Goal: Task Accomplishment & Management: Manage account settings

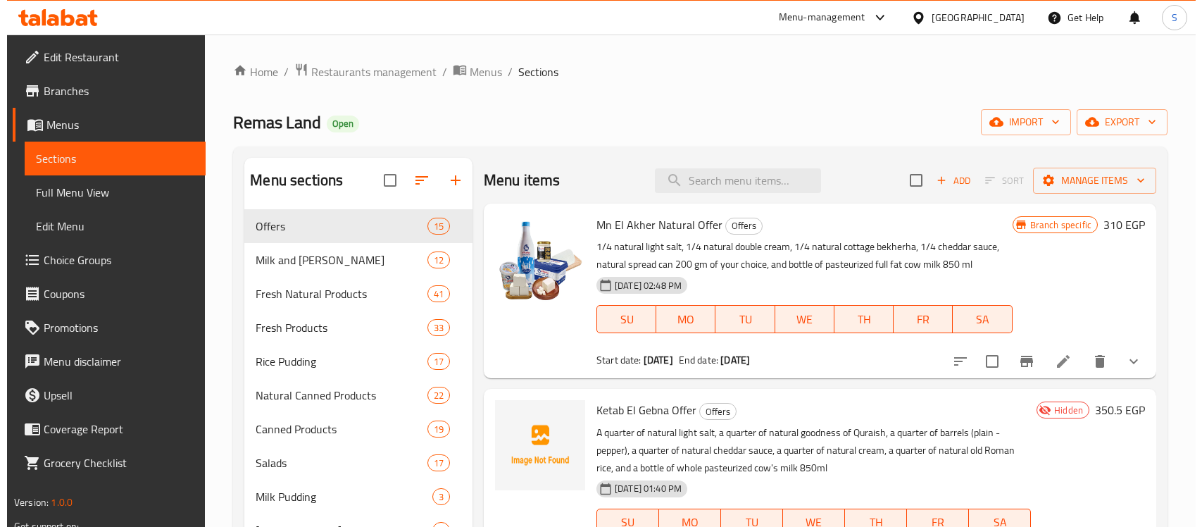
scroll to position [976, 0]
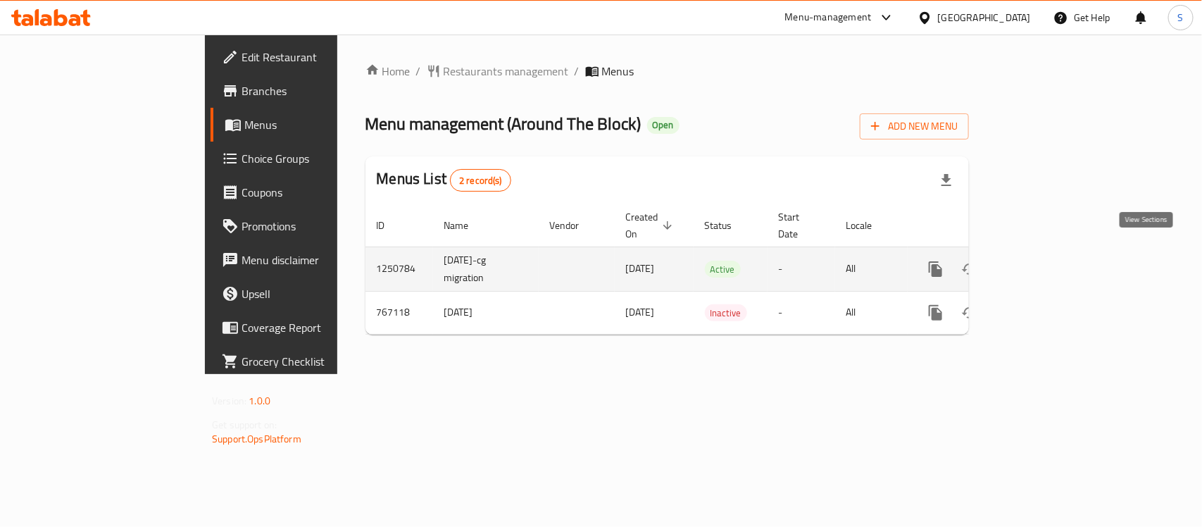
click at [1046, 261] on icon "enhanced table" at bounding box center [1037, 269] width 17 height 17
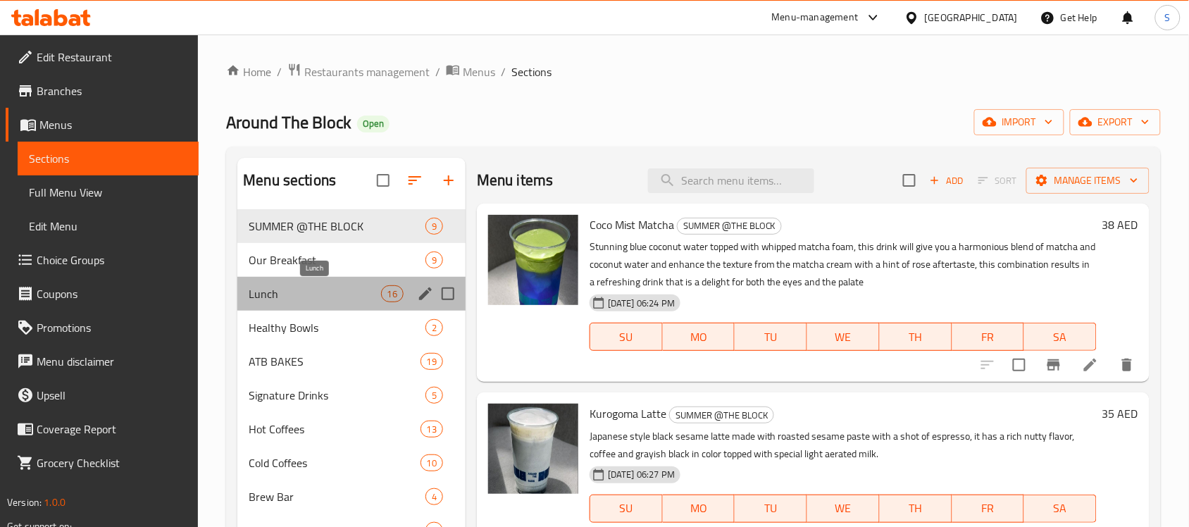
click at [354, 294] on span "Lunch" at bounding box center [315, 293] width 132 height 17
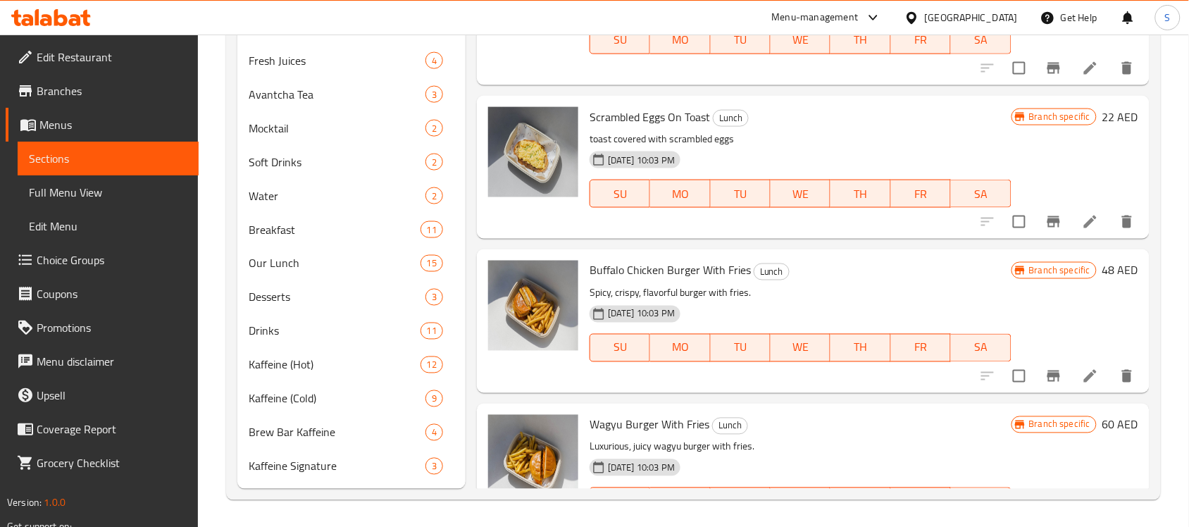
scroll to position [688, 0]
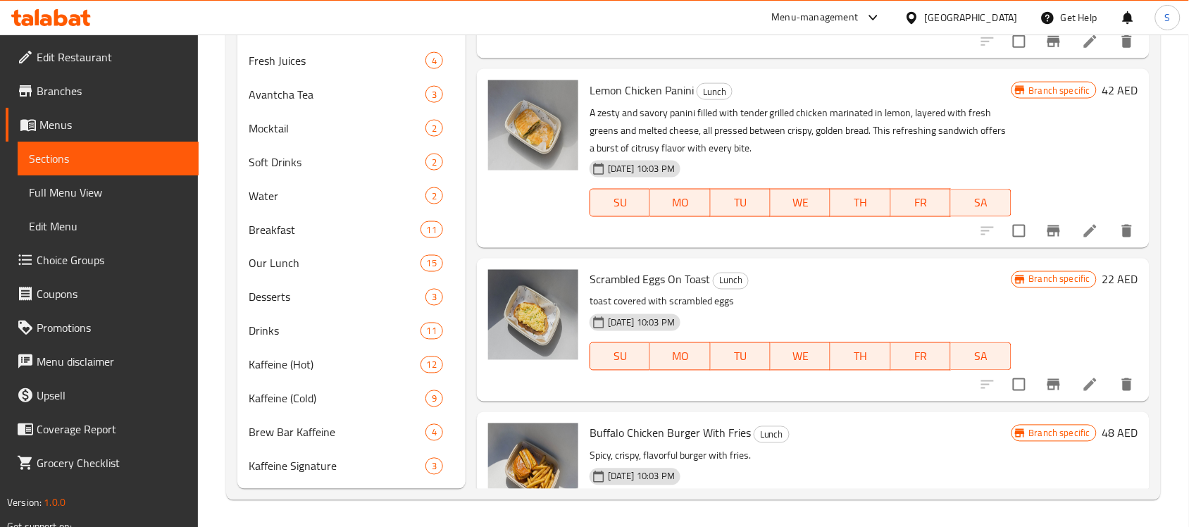
drag, startPoint x: 77, startPoint y: 192, endPoint x: 180, endPoint y: 271, distance: 129.1
click at [77, 192] on span "Full Menu View" at bounding box center [108, 192] width 158 height 17
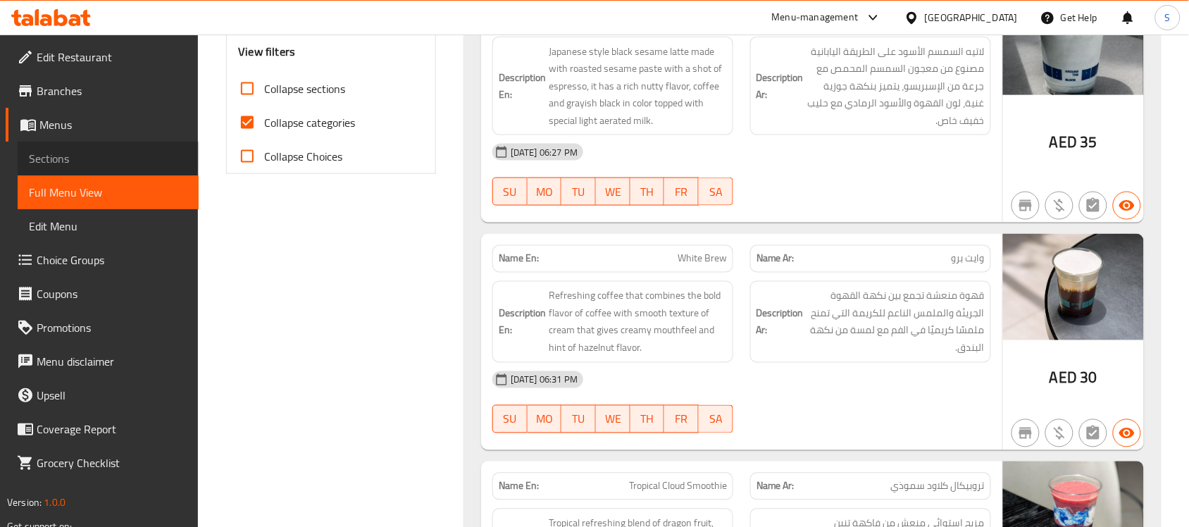
click at [46, 150] on span "Sections" at bounding box center [108, 158] width 158 height 17
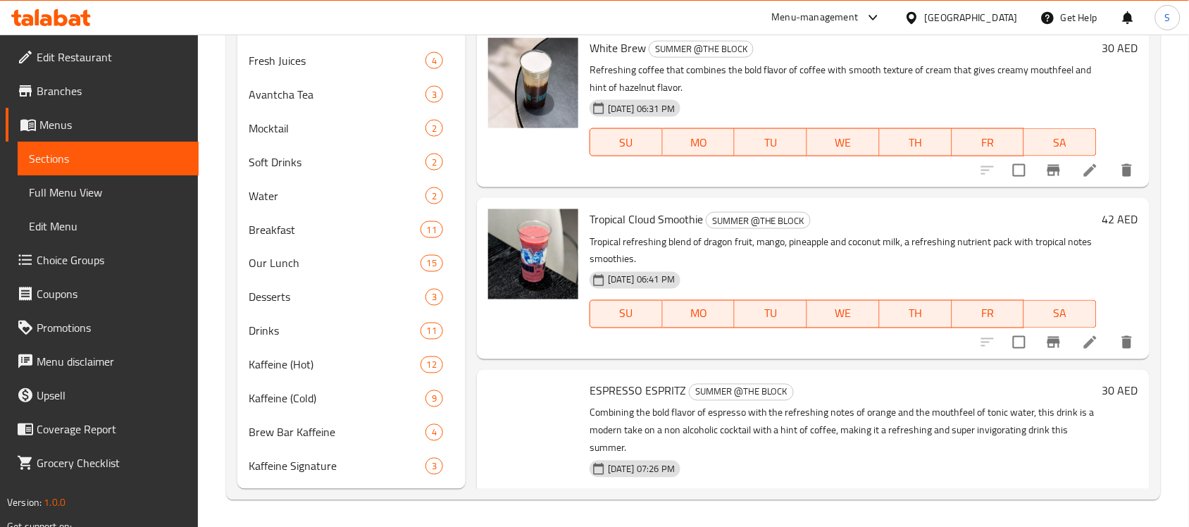
scroll to position [198, 0]
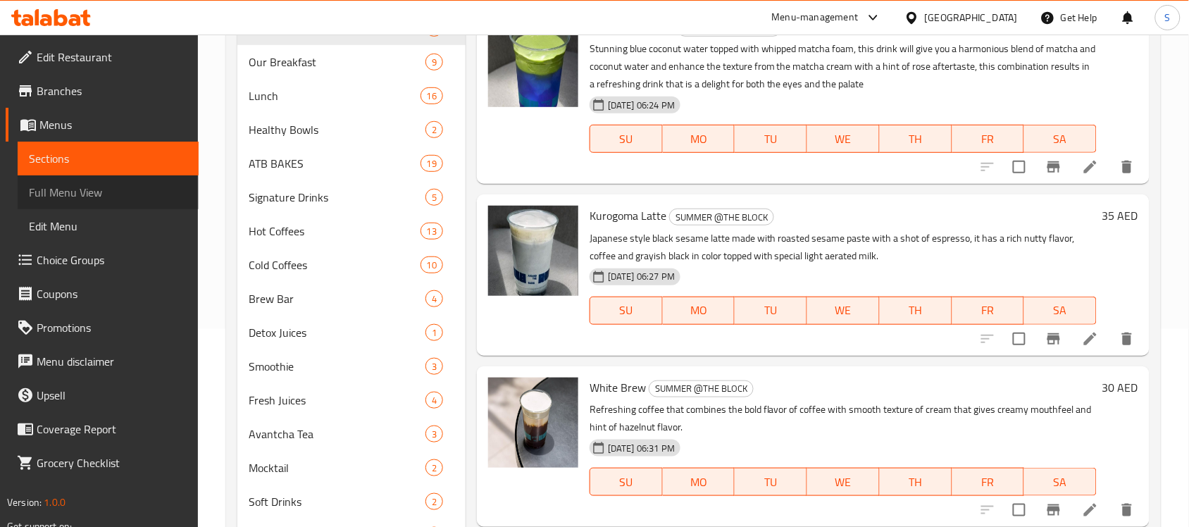
click at [76, 189] on span "Full Menu View" at bounding box center [108, 192] width 158 height 17
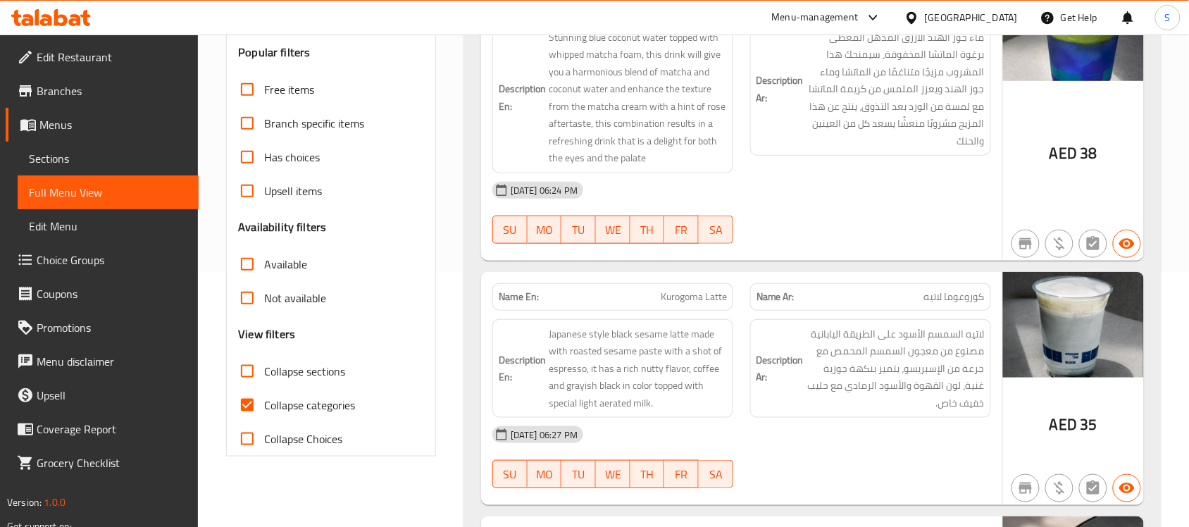
scroll to position [286, 0]
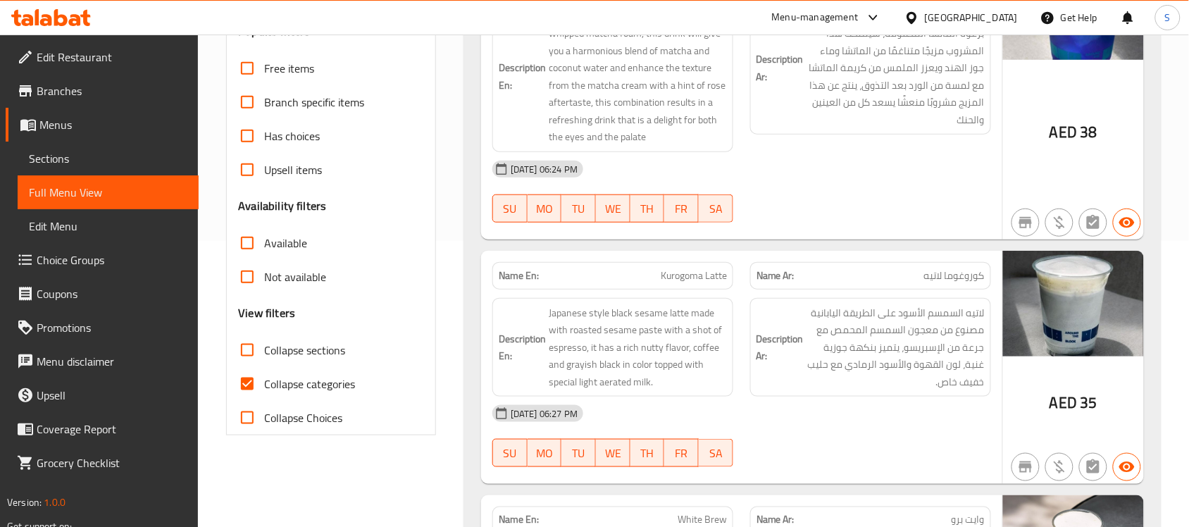
click at [249, 372] on input "Collapse categories" at bounding box center [247, 384] width 34 height 34
checkbox input "false"
click at [65, 156] on span "Sections" at bounding box center [108, 158] width 158 height 17
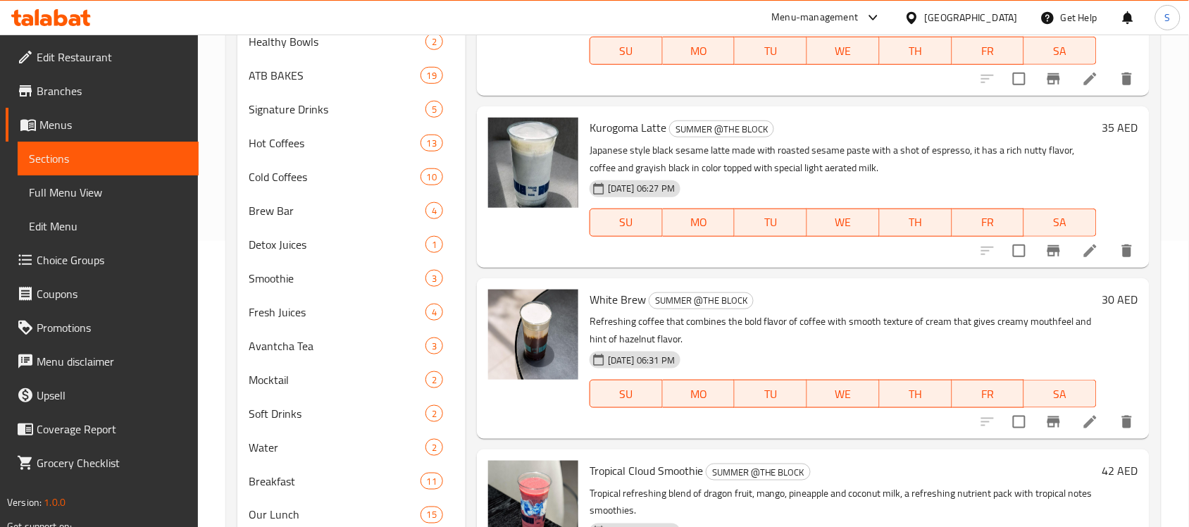
scroll to position [198, 0]
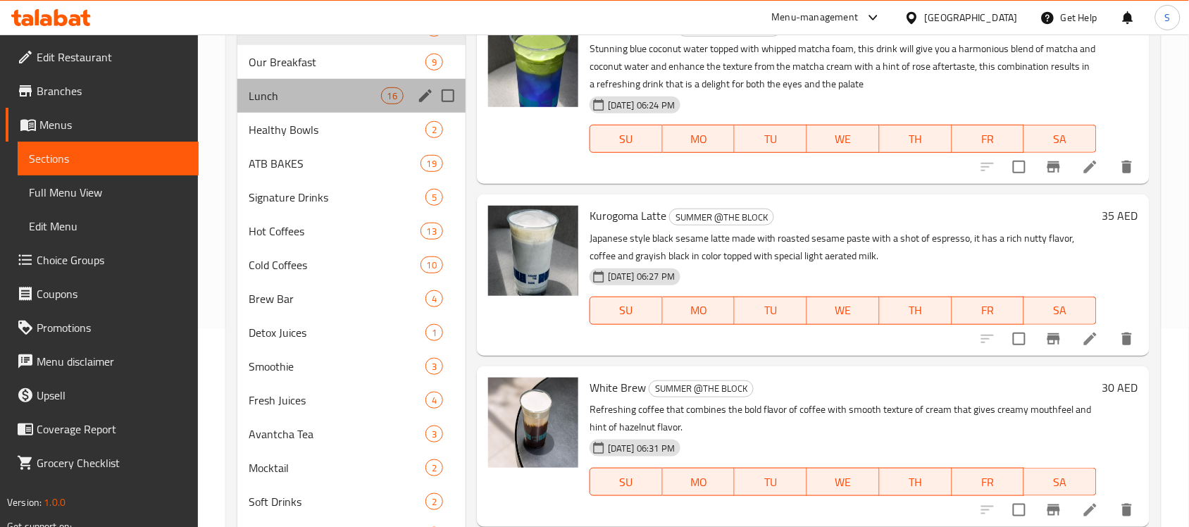
click at [259, 86] on div "Lunch 16" at bounding box center [351, 96] width 228 height 34
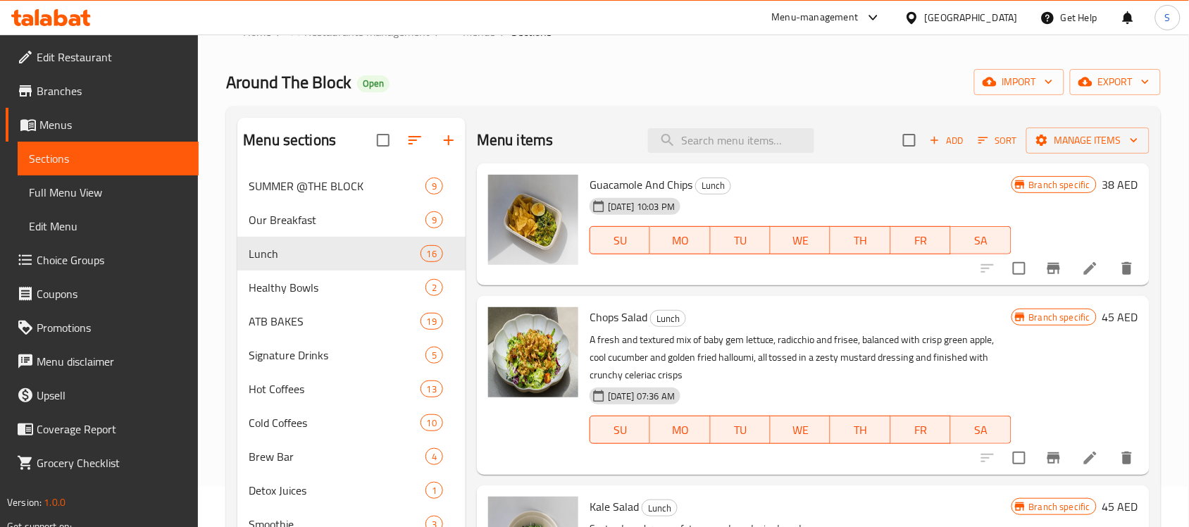
scroll to position [9, 0]
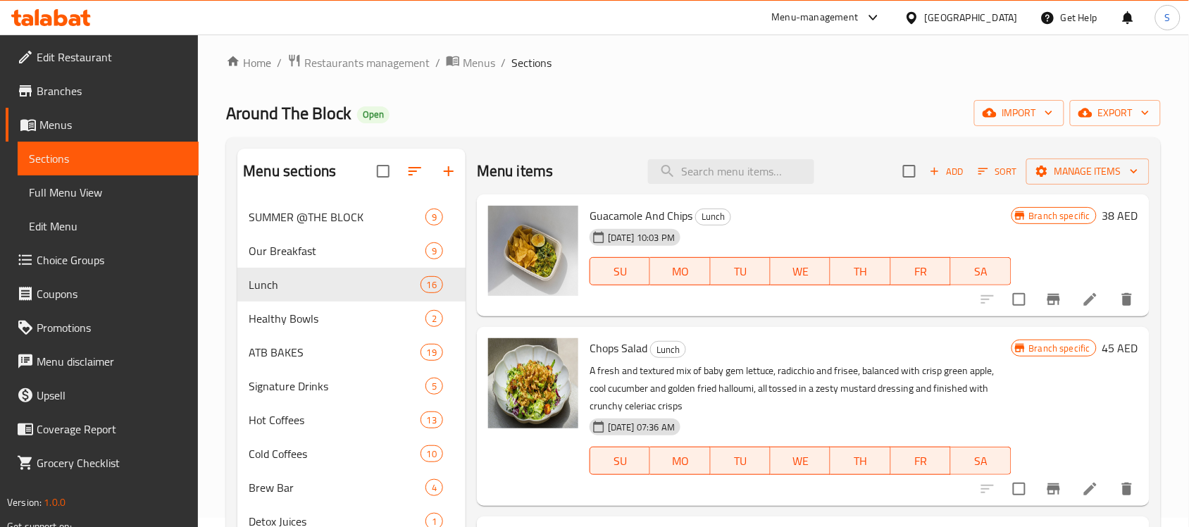
click at [86, 194] on span "Full Menu View" at bounding box center [108, 192] width 158 height 17
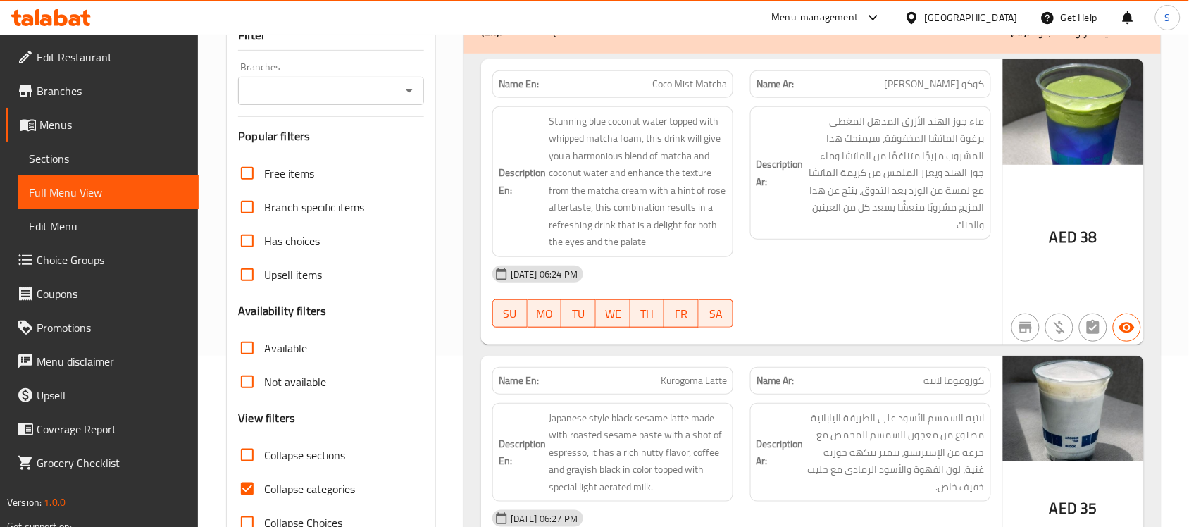
scroll to position [361, 0]
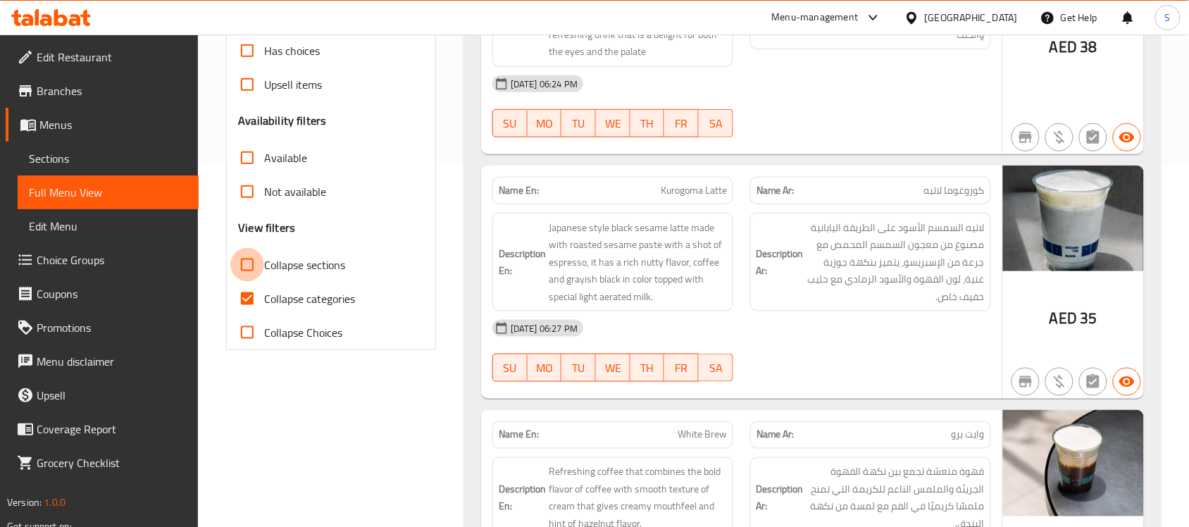
click at [249, 268] on input "Collapse sections" at bounding box center [247, 265] width 34 height 34
checkbox input "true"
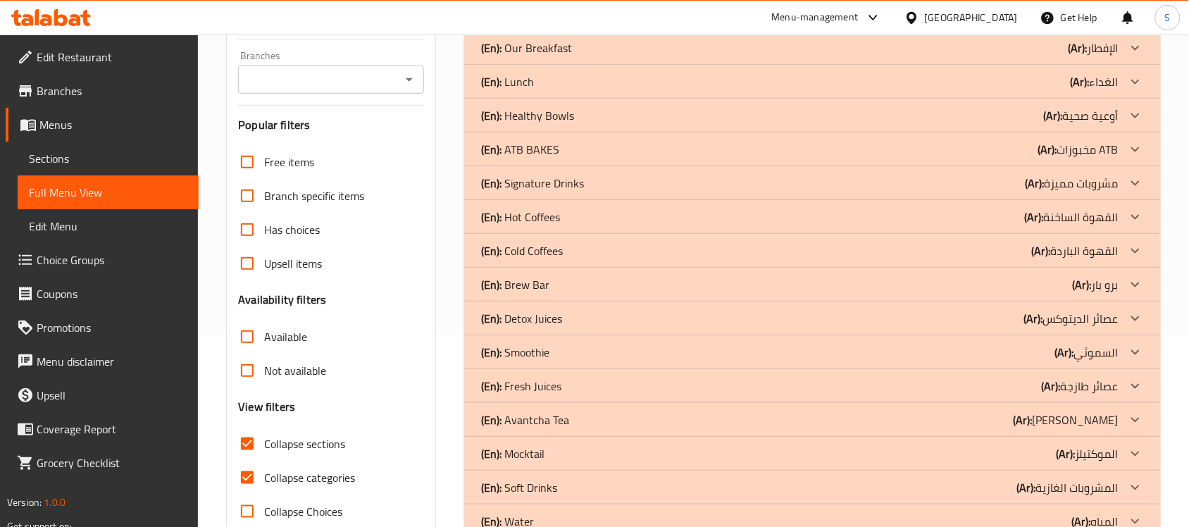
scroll to position [185, 0]
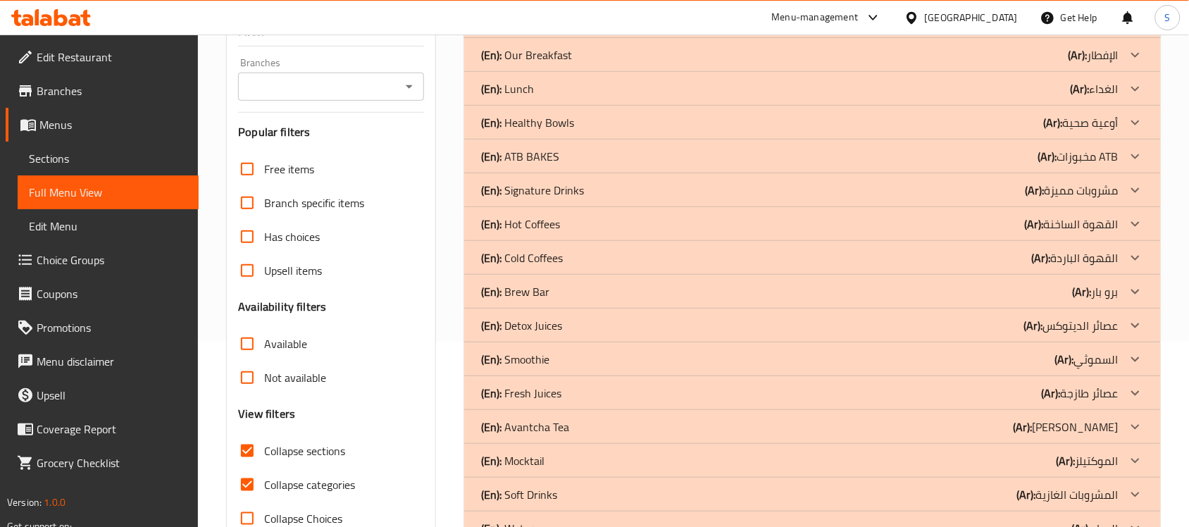
click at [1103, 80] on p "(Ar): الغداء" at bounding box center [1095, 88] width 48 height 17
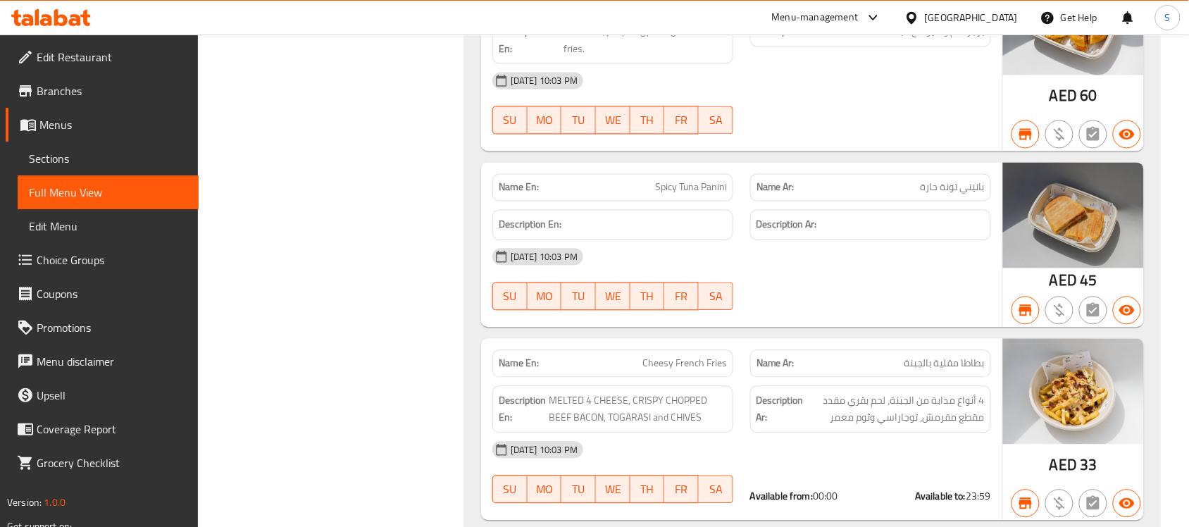
scroll to position [2196, 0]
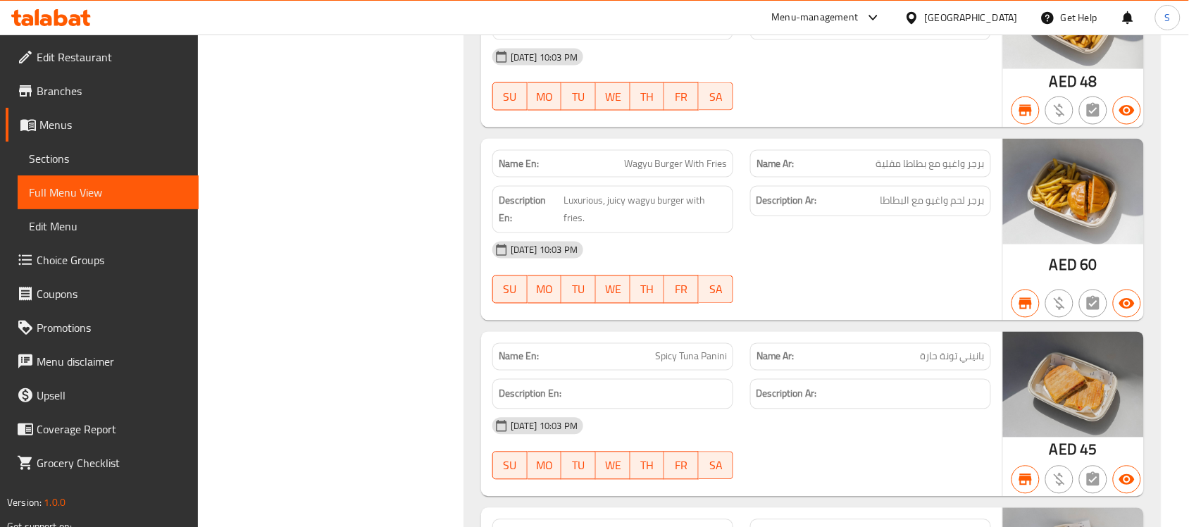
click at [75, 86] on span "Branches" at bounding box center [112, 90] width 151 height 17
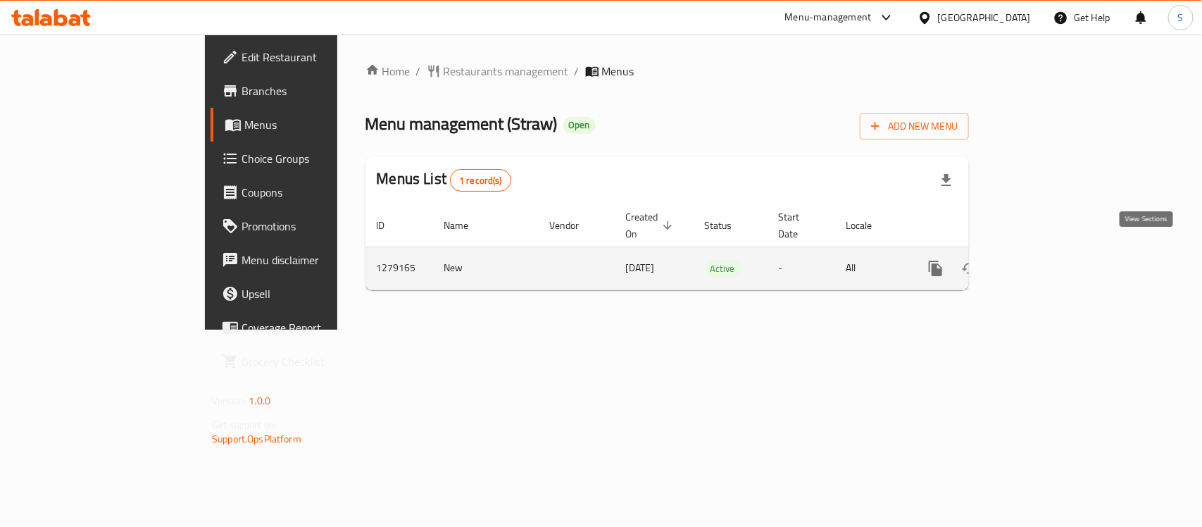
click at [1046, 260] on icon "enhanced table" at bounding box center [1037, 268] width 17 height 17
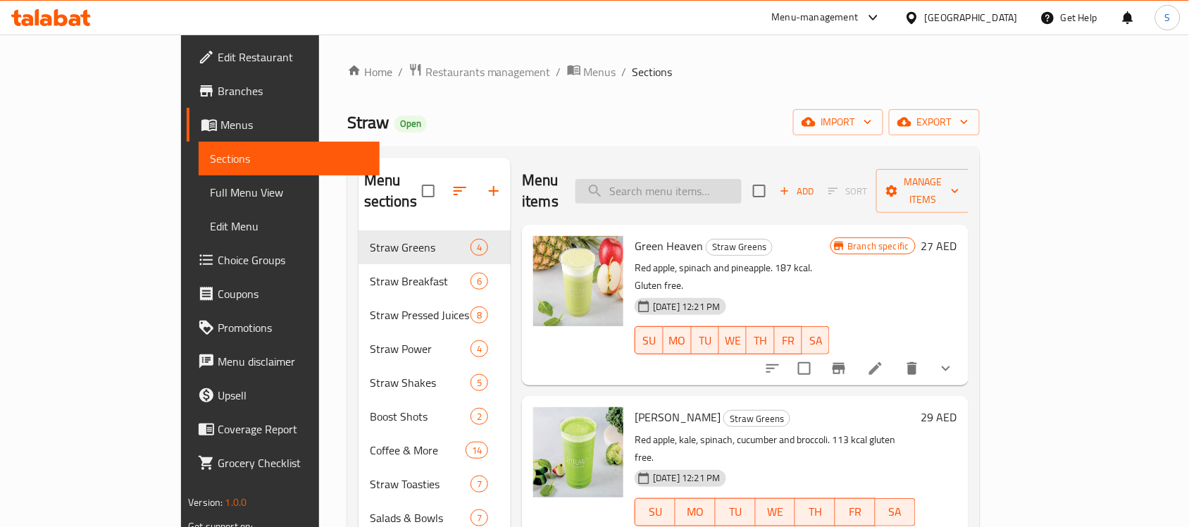
click at [742, 185] on input "search" at bounding box center [659, 191] width 166 height 25
paste input "PB Smoothie"
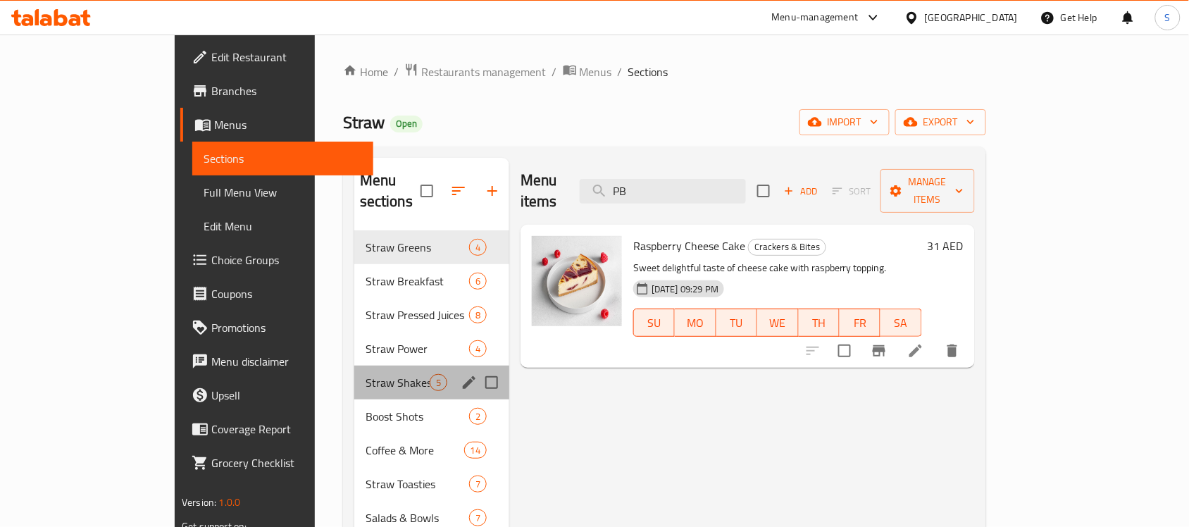
click at [354, 366] on div "Straw Shakes 5" at bounding box center [431, 383] width 155 height 34
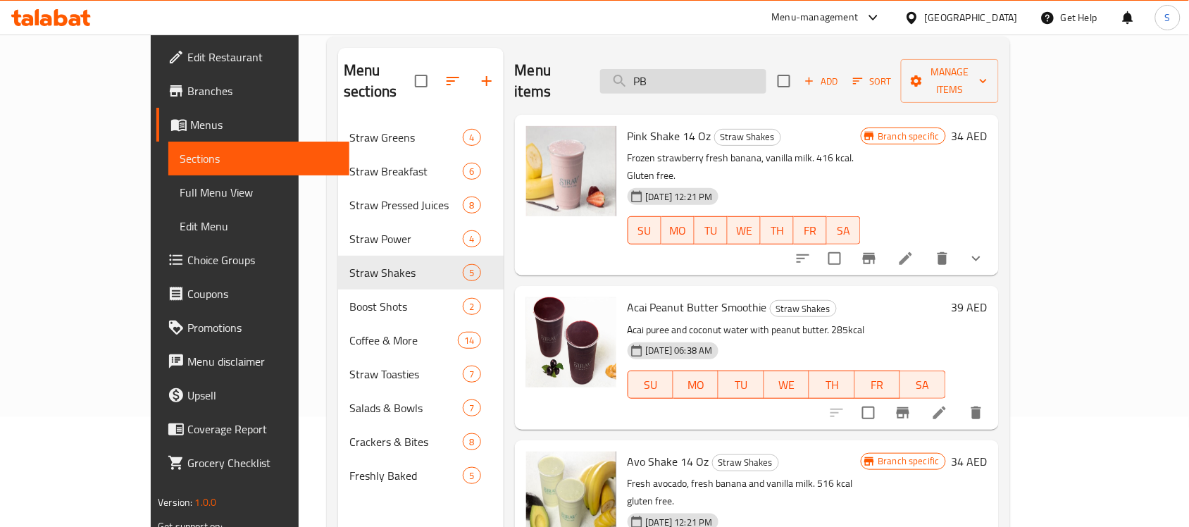
drag, startPoint x: 748, startPoint y: 89, endPoint x: 713, endPoint y: 72, distance: 39.4
click at [722, 80] on div "Menu items PB Add Sort Manage items" at bounding box center [757, 81] width 484 height 67
drag, startPoint x: 713, startPoint y: 71, endPoint x: 641, endPoint y: 75, distance: 71.9
click at [641, 75] on input "PB" at bounding box center [683, 81] width 166 height 25
paste input "Straw Acai Bowl"
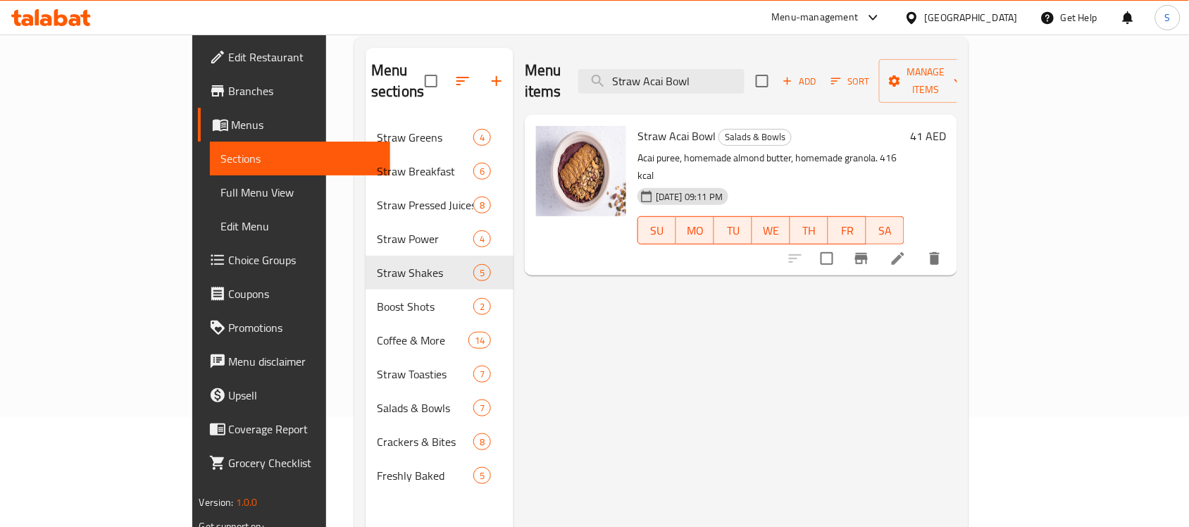
drag, startPoint x: 526, startPoint y: 71, endPoint x: 439, endPoint y: 62, distance: 87.8
click at [439, 62] on div "Menu sections Straw Greens 4 Straw Breakfast 6 Straw Pressed Juices 8 Straw Pow…" at bounding box center [662, 311] width 592 height 527
paste input "PB Smoothie"
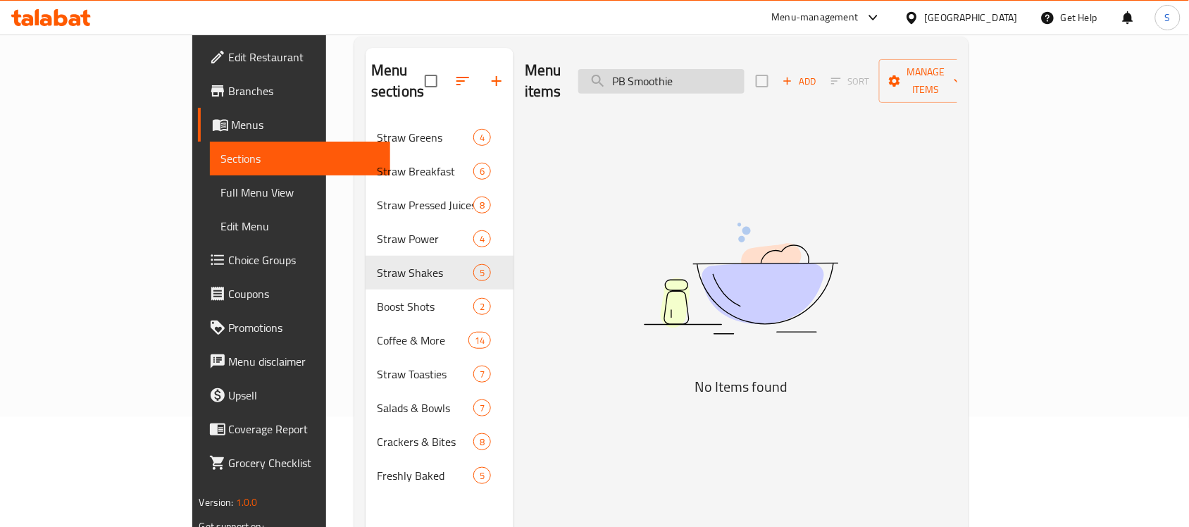
click at [695, 70] on input "PB Smoothie" at bounding box center [661, 81] width 166 height 25
click at [696, 70] on input "PB Smoothie" at bounding box center [661, 81] width 166 height 25
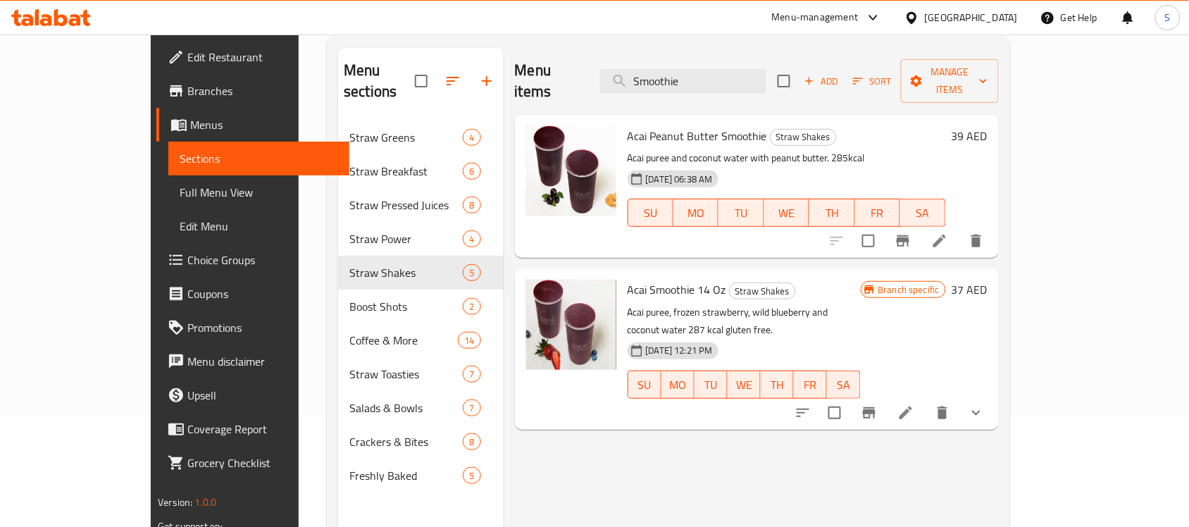
type input "Smoothie"
click at [976, 11] on div "[GEOGRAPHIC_DATA]" at bounding box center [971, 17] width 93 height 15
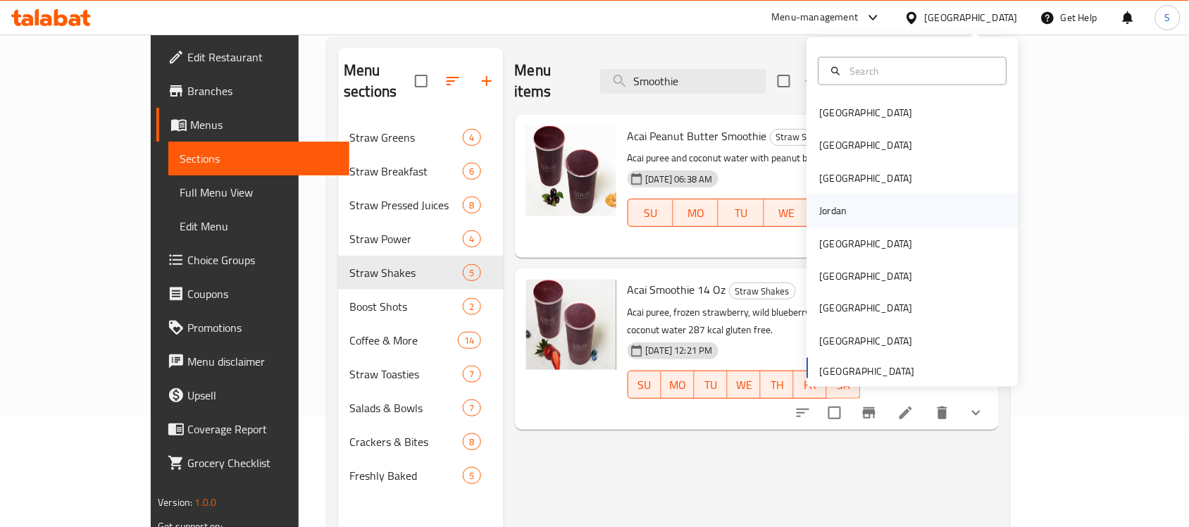
click at [821, 209] on div "Jordan" at bounding box center [833, 210] width 27 height 15
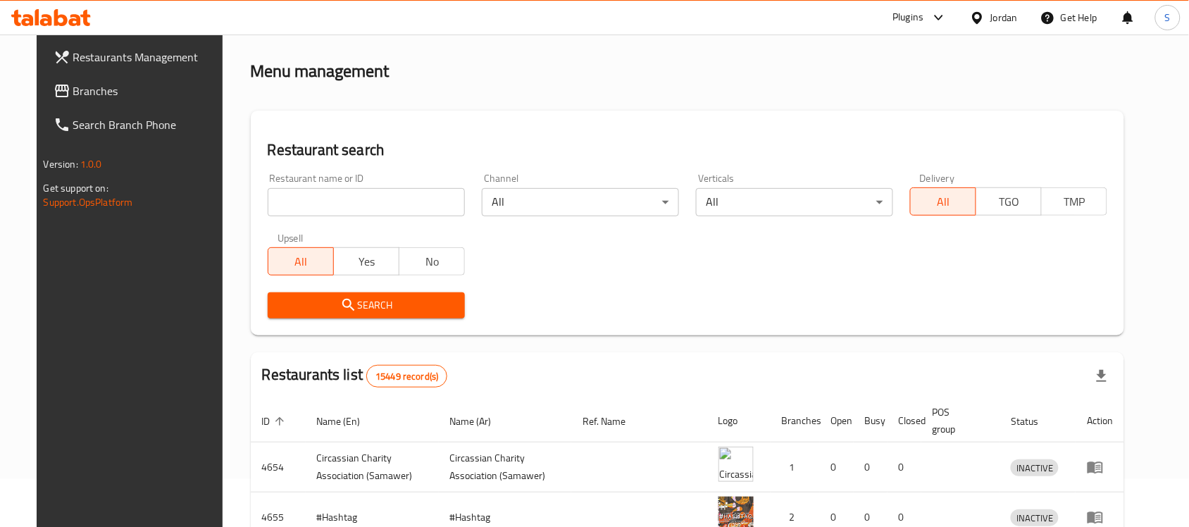
scroll to position [110, 0]
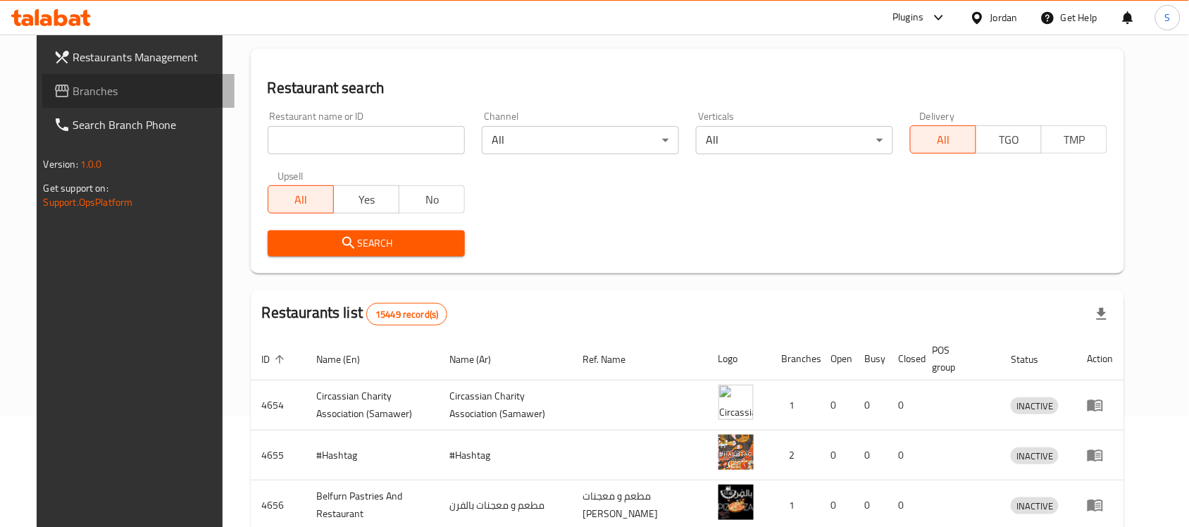
click at [73, 88] on span "Branches" at bounding box center [148, 90] width 151 height 17
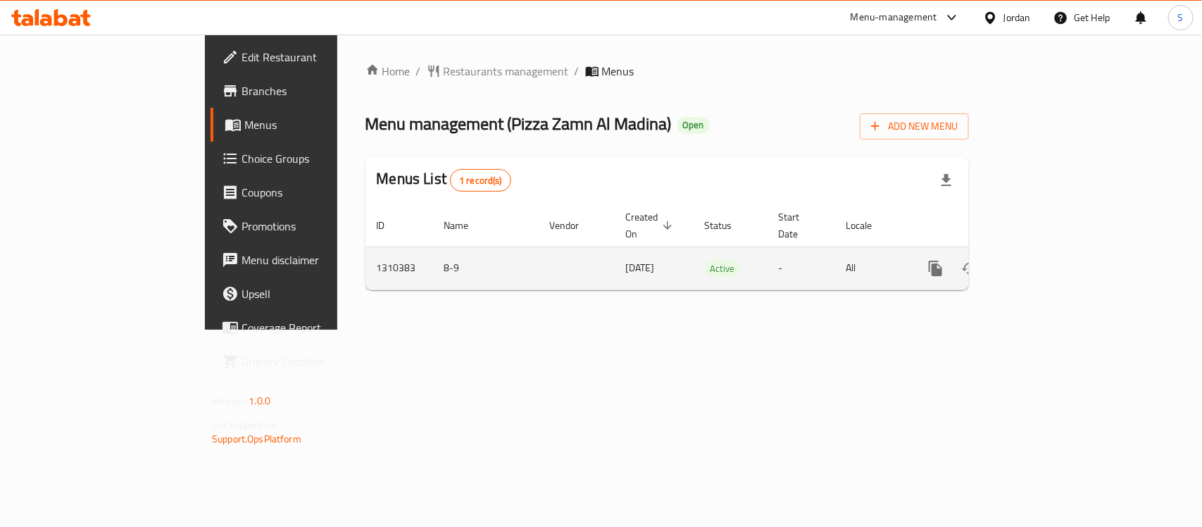
click at [1046, 260] on icon "enhanced table" at bounding box center [1037, 268] width 17 height 17
